Goal: Task Accomplishment & Management: Use online tool/utility

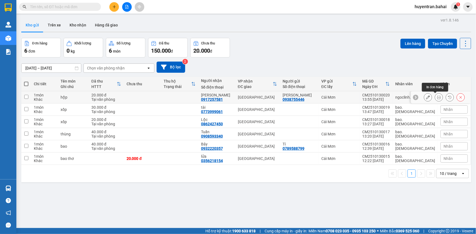
click at [437, 98] on icon at bounding box center [439, 97] width 4 height 4
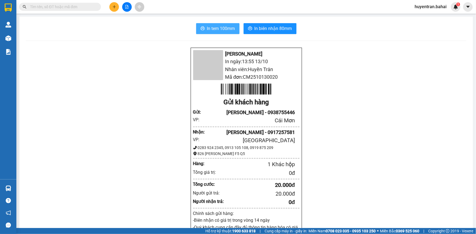
click at [228, 30] on span "In tem 100mm" at bounding box center [221, 28] width 28 height 7
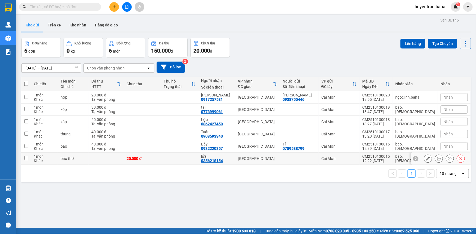
click at [385, 159] on div "12:22 [DATE]" at bounding box center [376, 161] width 28 height 4
checkbox input "true"
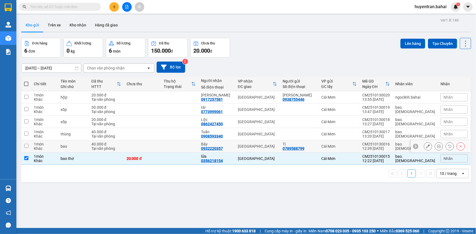
click at [384, 147] on div "12:39 [DATE]" at bounding box center [376, 149] width 28 height 4
checkbox input "true"
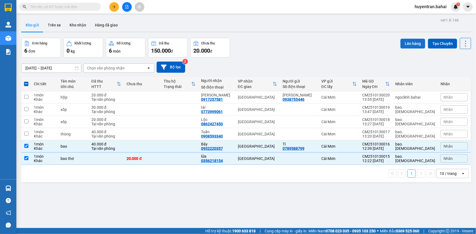
click at [414, 40] on button "Lên hàng" at bounding box center [413, 44] width 25 height 10
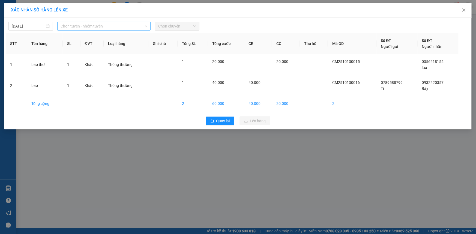
click at [133, 26] on span "Chọn tuyến - nhóm tuyến" at bounding box center [104, 26] width 87 height 8
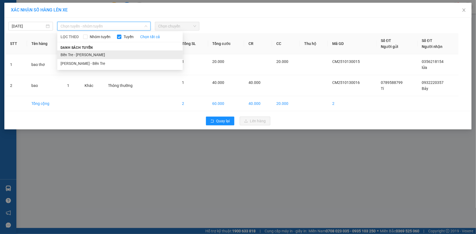
click at [126, 56] on li "Bến Tre - [PERSON_NAME]" at bounding box center [120, 54] width 126 height 9
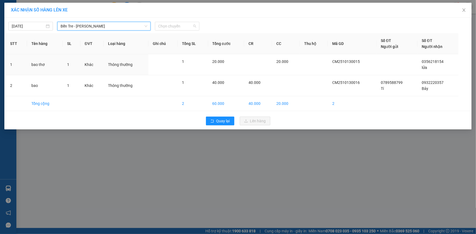
drag, startPoint x: 171, startPoint y: 29, endPoint x: 165, endPoint y: 41, distance: 13.7
click at [171, 28] on span "Chọn chuyến" at bounding box center [177, 26] width 38 height 8
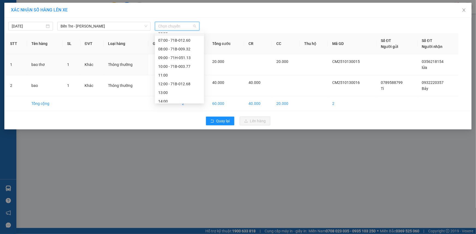
scroll to position [74, 0]
click at [178, 65] on div "13:00" at bounding box center [179, 68] width 43 height 6
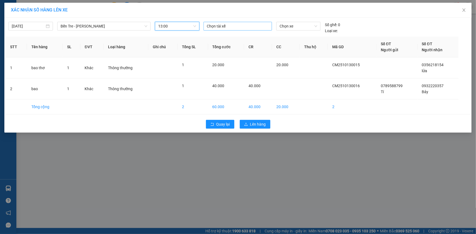
click at [231, 28] on div at bounding box center [238, 26] width 66 height 7
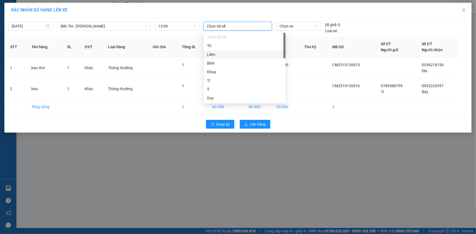
click at [236, 55] on div "Liêm" at bounding box center [244, 55] width 75 height 6
click at [300, 28] on span "Chọn xe" at bounding box center [299, 26] width 38 height 8
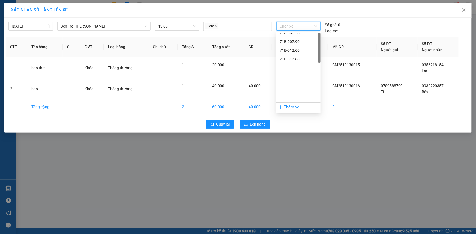
scroll to position [0, 0]
click at [286, 79] on div "71B-002.30" at bounding box center [299, 81] width 38 height 6
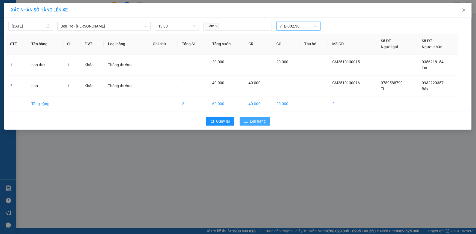
click at [264, 122] on span "Lên hàng" at bounding box center [258, 121] width 16 height 6
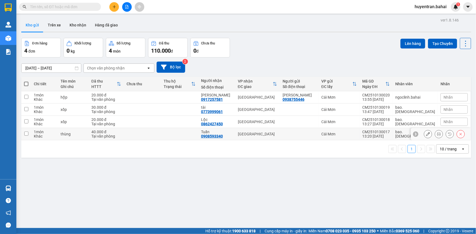
click at [375, 132] on td "CM2510130017 13:20 [DATE]" at bounding box center [376, 134] width 33 height 12
checkbox input "true"
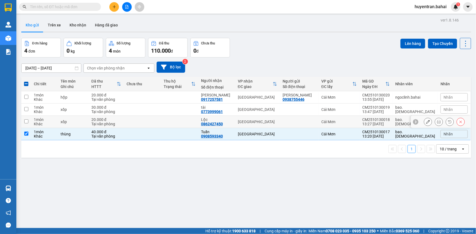
click at [360, 119] on td "Cái Mơn" at bounding box center [339, 122] width 41 height 12
checkbox input "true"
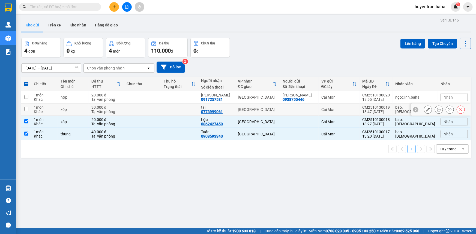
click at [360, 105] on td "Cái Mơn" at bounding box center [339, 110] width 41 height 12
checkbox input "true"
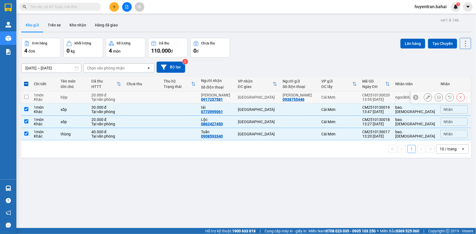
click at [373, 97] on td "CM2510130020 13:55 [DATE]" at bounding box center [376, 97] width 33 height 12
checkbox input "true"
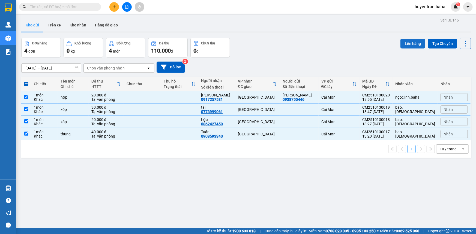
click at [407, 39] on button "Lên hàng" at bounding box center [413, 44] width 25 height 10
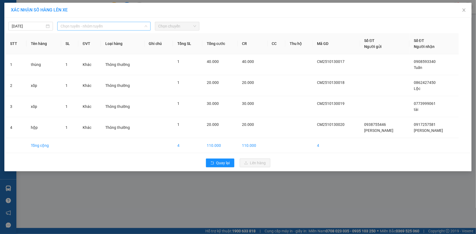
drag, startPoint x: 125, startPoint y: 24, endPoint x: 121, endPoint y: 42, distance: 18.1
click at [125, 23] on span "Chọn tuyến - nhóm tuyến" at bounding box center [104, 26] width 87 height 8
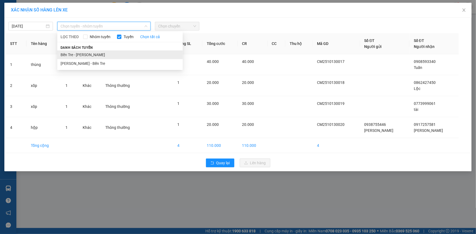
click at [119, 51] on li "Bến Tre - [PERSON_NAME]" at bounding box center [120, 54] width 126 height 9
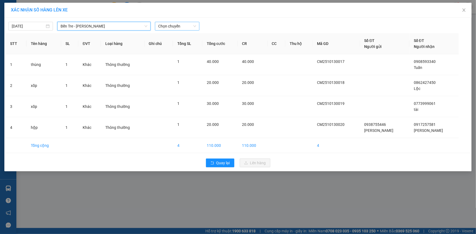
click at [172, 27] on span "Chọn chuyến" at bounding box center [177, 26] width 38 height 8
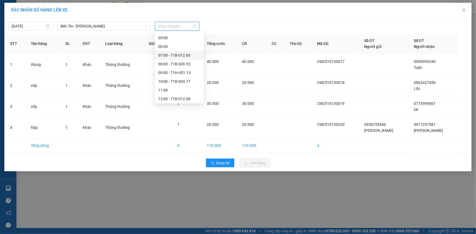
scroll to position [74, 0]
click at [175, 77] on div "14:00" at bounding box center [179, 76] width 43 height 6
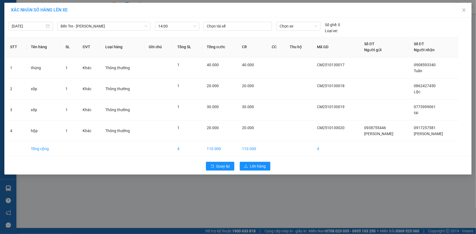
click at [223, 30] on div "Chọn tài xế" at bounding box center [237, 28] width 73 height 12
click at [224, 27] on div at bounding box center [238, 26] width 66 height 7
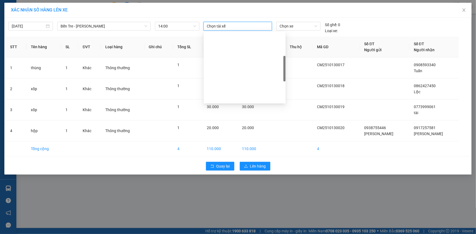
scroll to position [99, 0]
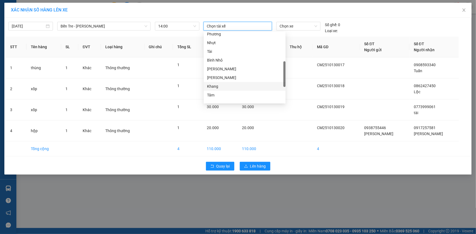
click at [227, 86] on div "Khang" at bounding box center [244, 86] width 75 height 6
click at [286, 25] on span "Chọn xe" at bounding box center [299, 26] width 38 height 8
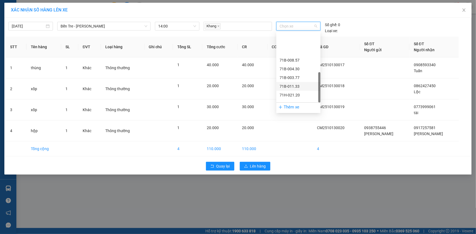
scroll to position [131, 0]
click at [308, 69] on div "71E-002.88" at bounding box center [299, 72] width 38 height 6
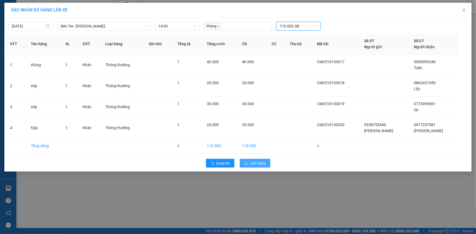
click at [262, 165] on span "Lên hàng" at bounding box center [258, 163] width 16 height 6
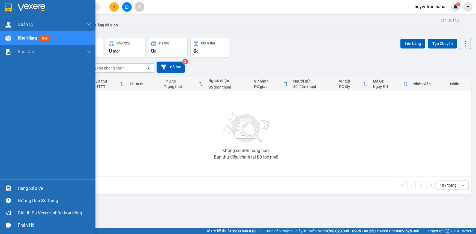
click at [37, 186] on div "Hàng sắp về" at bounding box center [55, 189] width 74 height 8
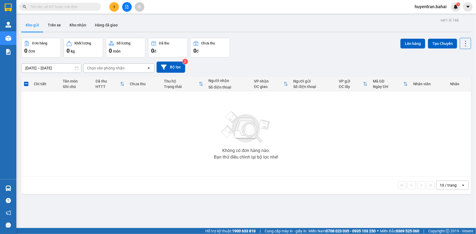
click at [265, 131] on section "Kết quả tìm kiếm ( 0 ) Bộ lọc No Data huyentran.bahai 1 Quản [PERSON_NAME] lý k…" at bounding box center [238, 117] width 476 height 234
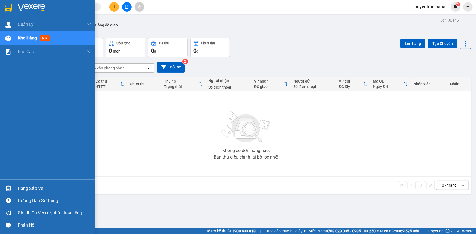
click at [34, 190] on div "Hàng sắp về" at bounding box center [55, 189] width 74 height 8
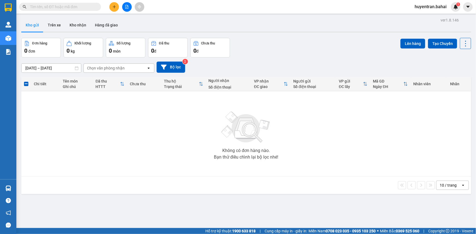
click at [326, 151] on section "Kết quả tìm kiếm ( 0 ) Bộ lọc No Data huyentran.bahai 1 Quản [PERSON_NAME] lý k…" at bounding box center [238, 117] width 476 height 234
click at [56, 27] on button "Trên xe" at bounding box center [54, 25] width 22 height 13
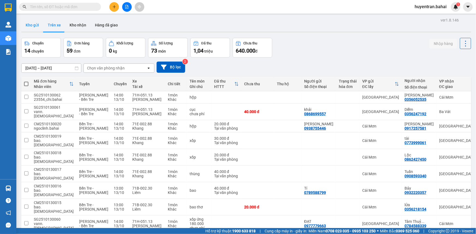
click at [33, 24] on button "Kho gửi" at bounding box center [32, 25] width 22 height 13
